Goal: Transaction & Acquisition: Download file/media

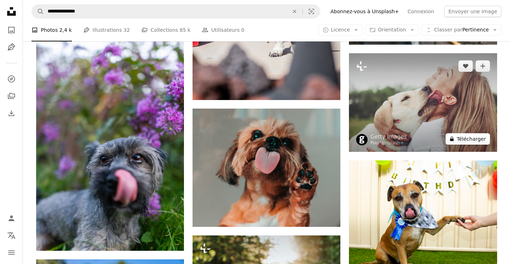
scroll to position [2074, 0]
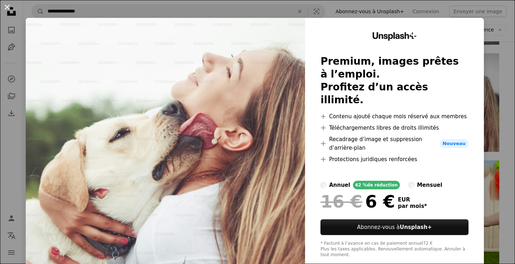
click at [6, 7] on button "An X shape" at bounding box center [7, 7] width 9 height 9
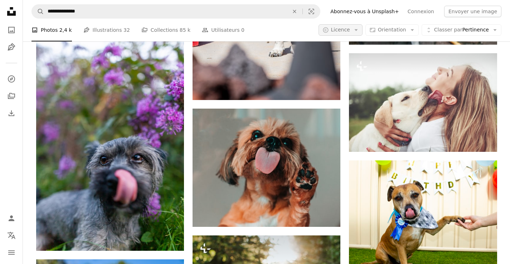
click at [342, 29] on span "Licence" at bounding box center [340, 30] width 19 height 6
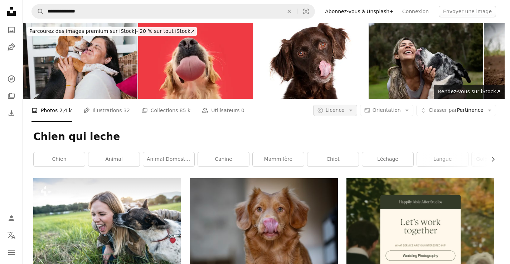
scroll to position [2074, 0]
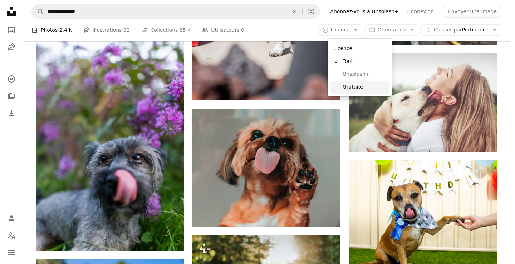
click at [344, 82] on link "Gratuite" at bounding box center [359, 87] width 59 height 13
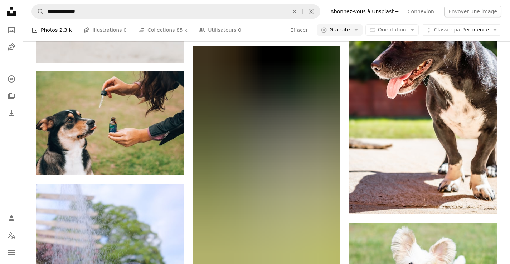
scroll to position [2432, 0]
